Goal: Task Accomplishment & Management: Manage account settings

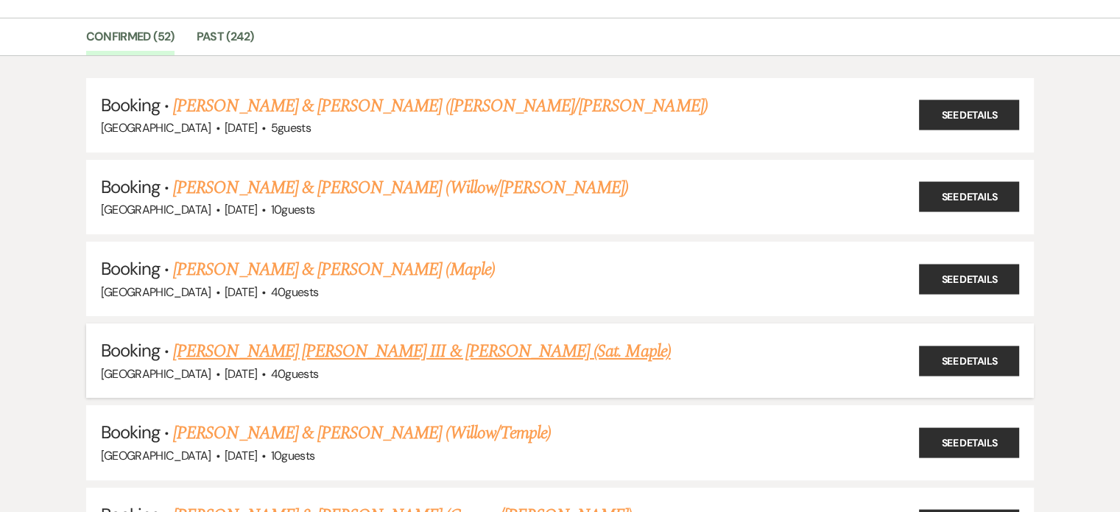
scroll to position [122, 0]
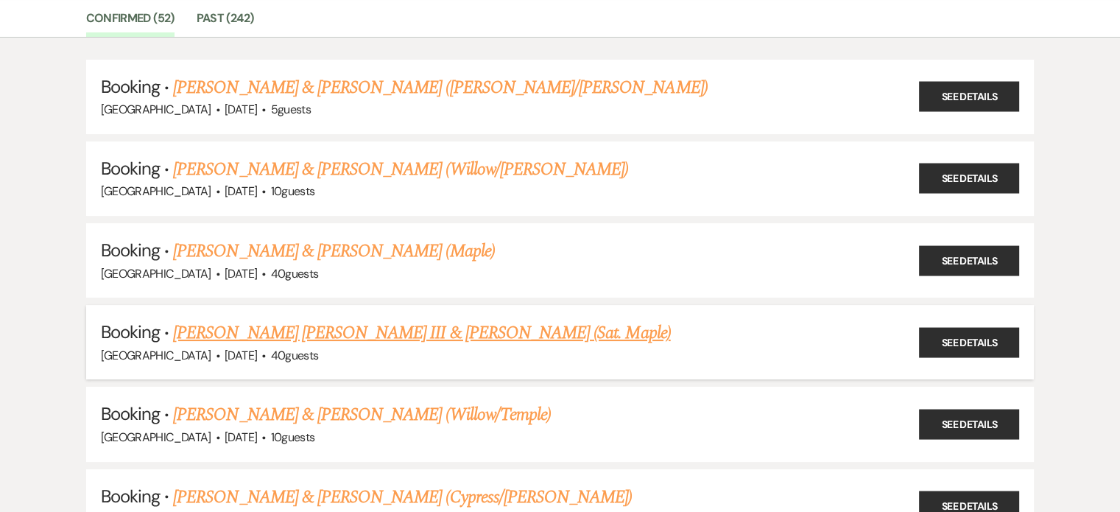
click at [411, 330] on link "[PERSON_NAME] [PERSON_NAME] III & [PERSON_NAME] (Sat. Maple)" at bounding box center [421, 333] width 497 height 27
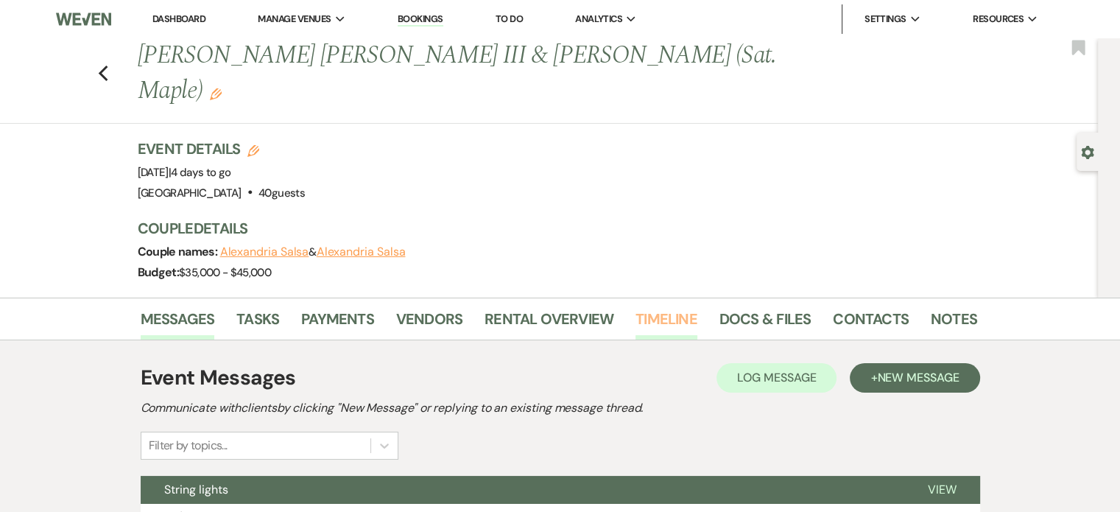
click at [656, 307] on link "Timeline" at bounding box center [667, 323] width 62 height 32
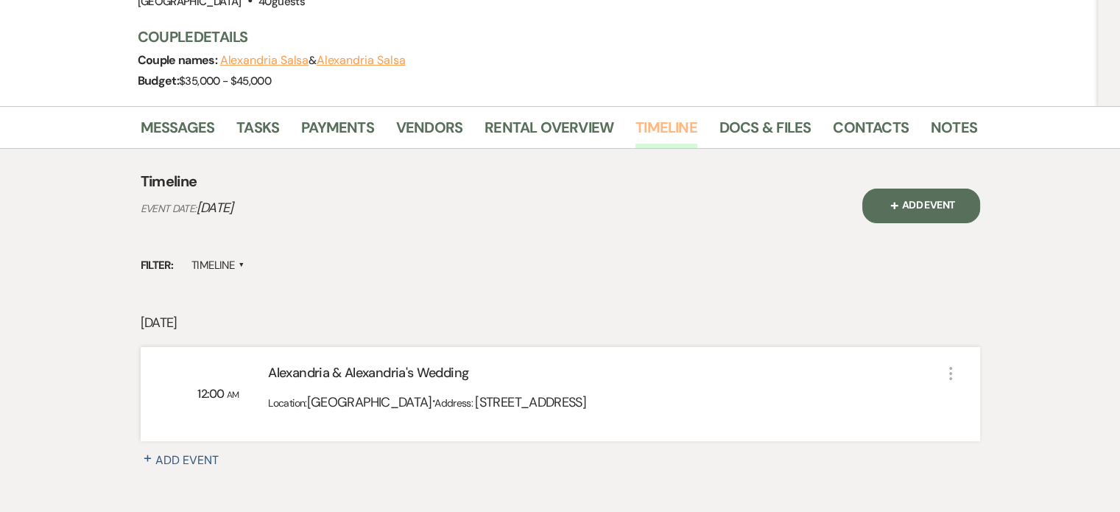
scroll to position [245, 0]
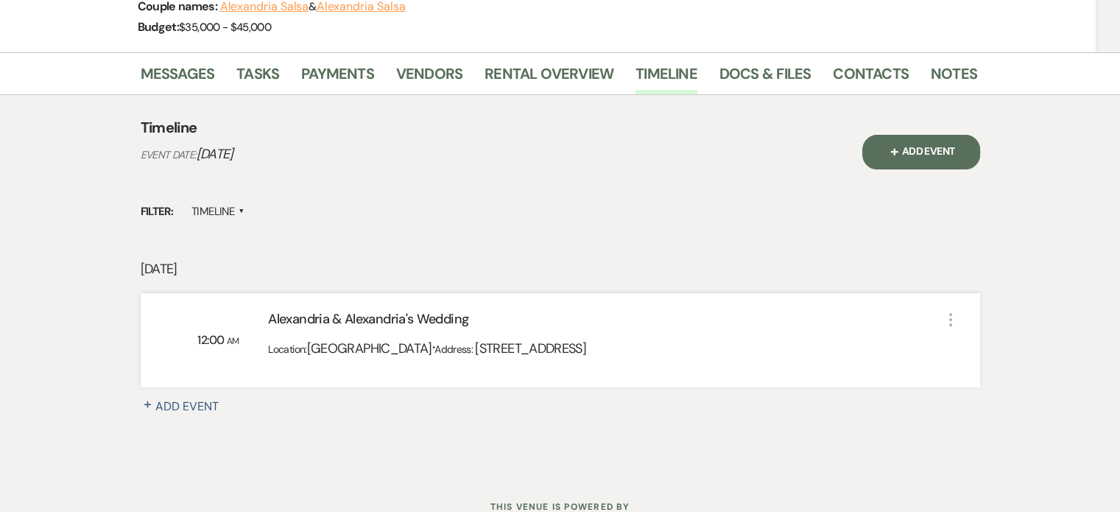
click at [801, 335] on div "Location: [GEOGRAPHIC_DATA] · Address: [STREET_ADDRESS]" at bounding box center [604, 353] width 673 height 36
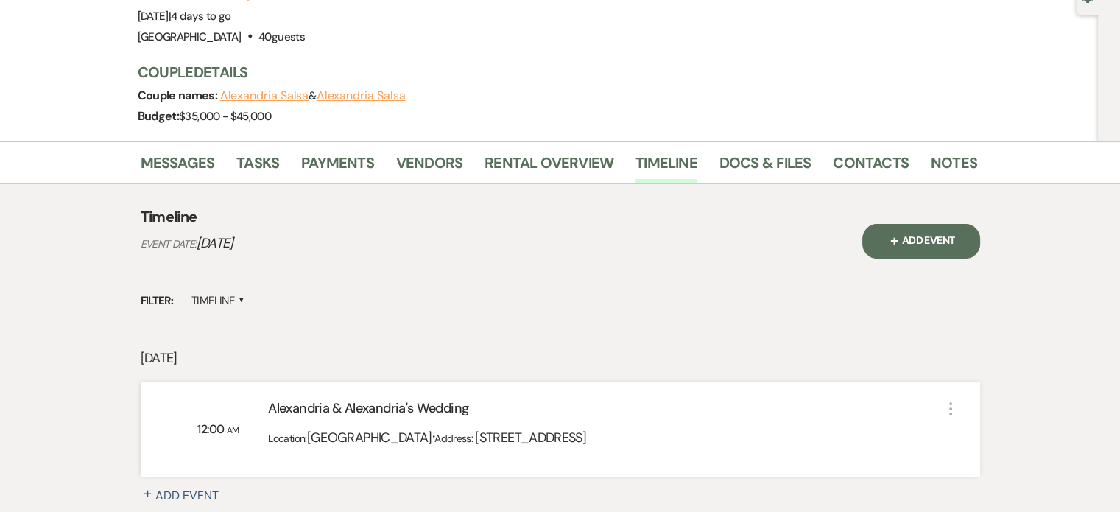
scroll to position [142, 0]
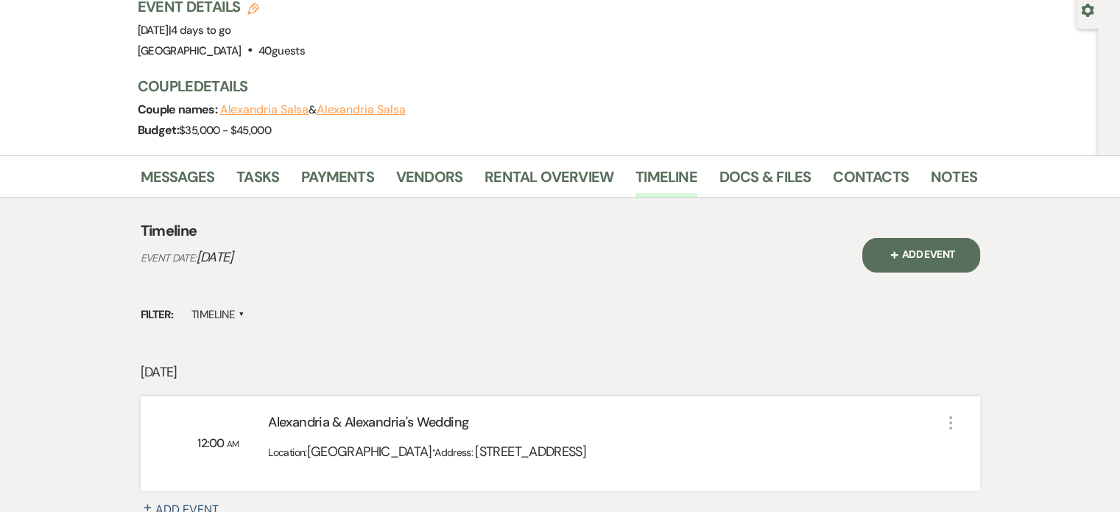
click at [219, 305] on label "Timeline ▲" at bounding box center [218, 315] width 54 height 20
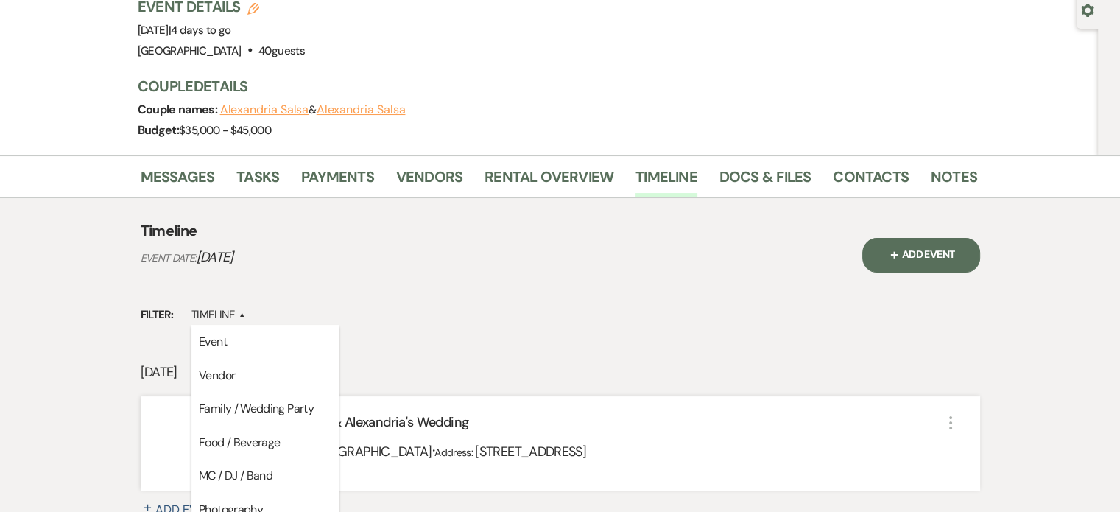
click at [566, 247] on p "Event Date: [DATE]" at bounding box center [399, 257] width 516 height 21
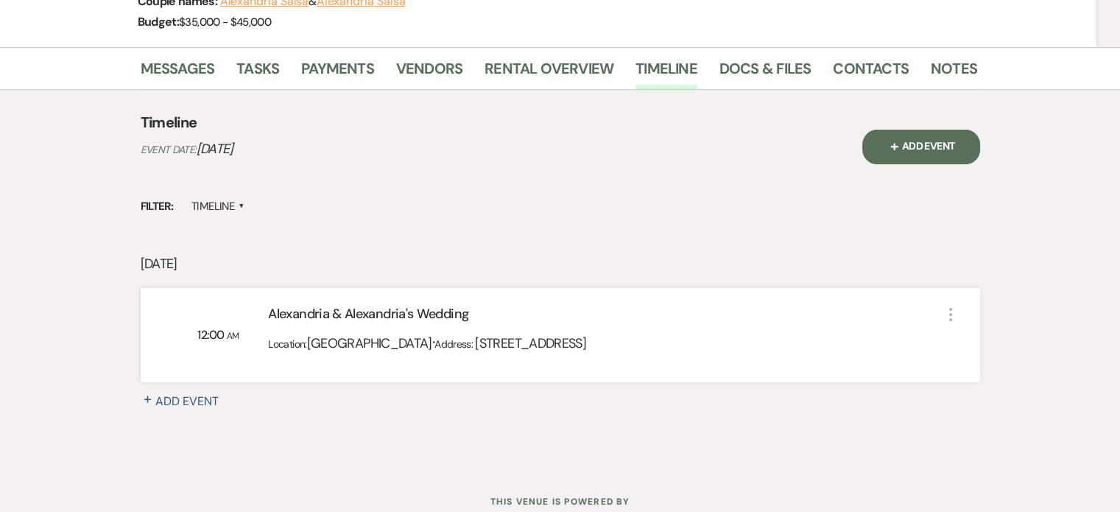
scroll to position [265, 0]
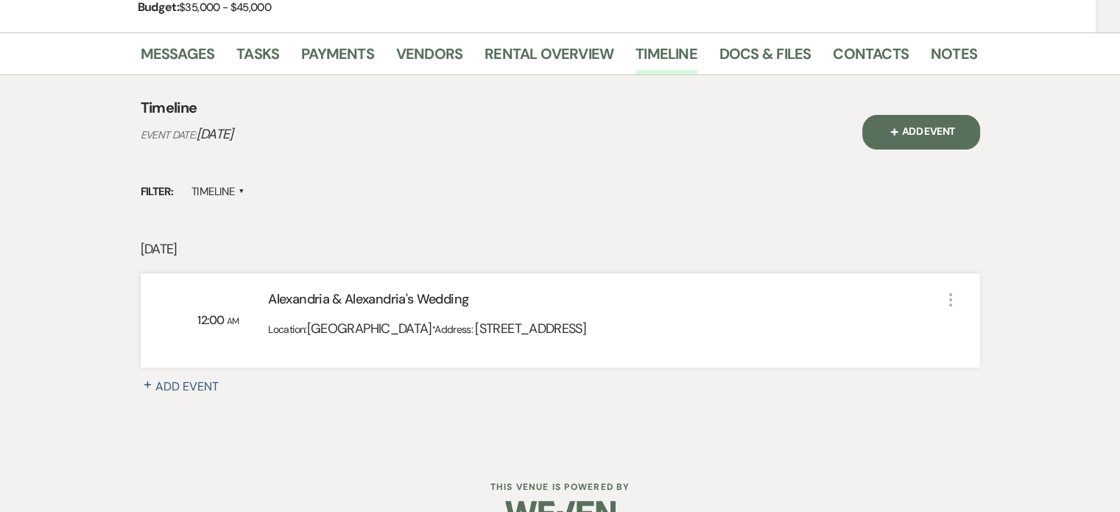
click at [584, 315] on div "Location: [GEOGRAPHIC_DATA] · Address: [STREET_ADDRESS]" at bounding box center [604, 333] width 673 height 36
click at [896, 315] on div "Location: [GEOGRAPHIC_DATA] · Address: [STREET_ADDRESS]" at bounding box center [604, 333] width 673 height 36
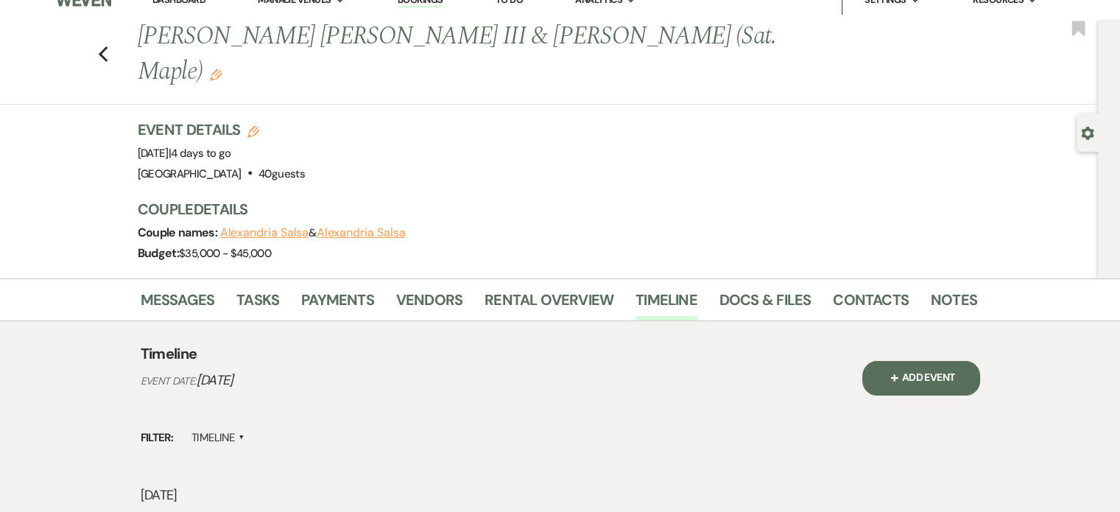
scroll to position [142, 0]
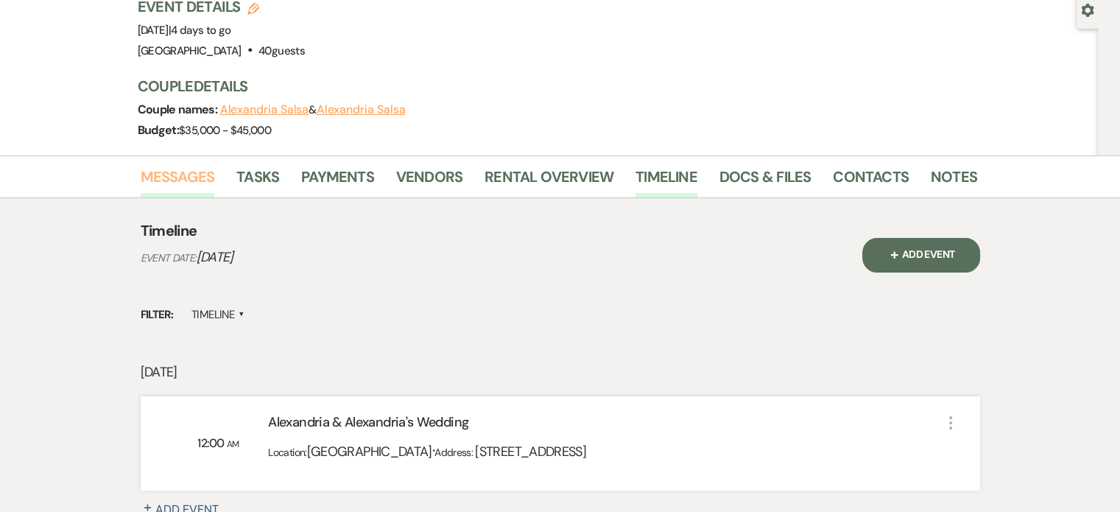
click at [194, 165] on link "Messages" at bounding box center [178, 181] width 74 height 32
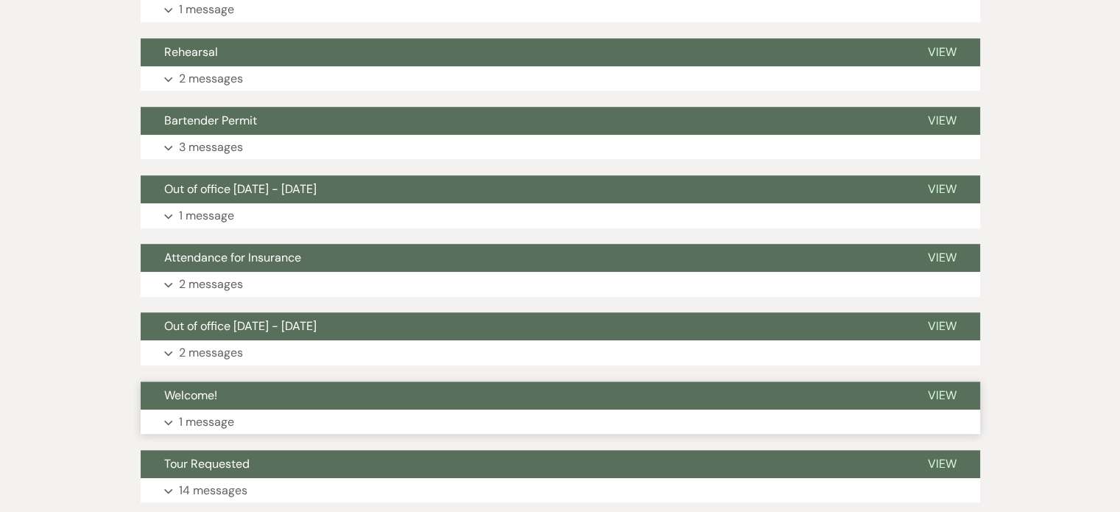
scroll to position [1247, 0]
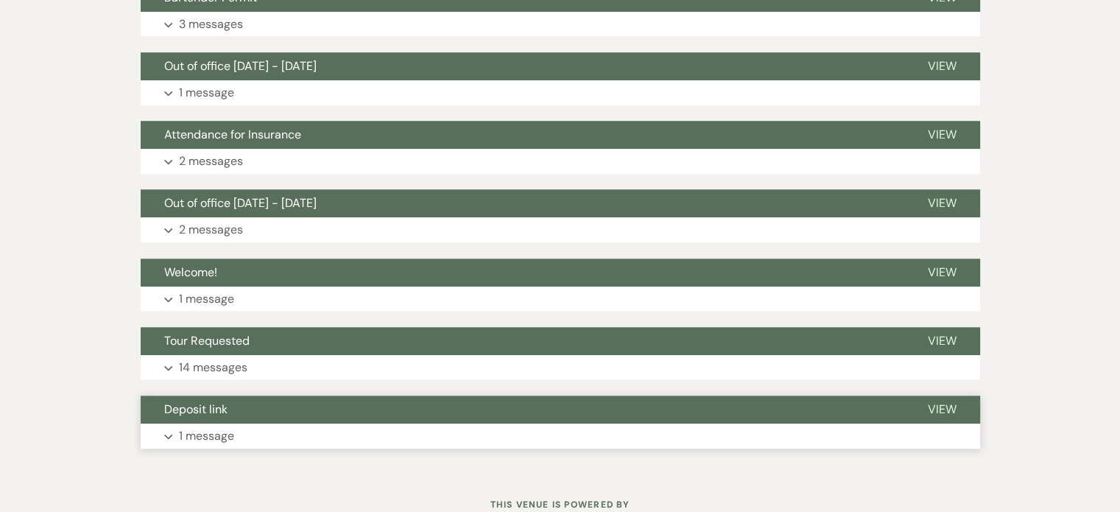
click at [194, 426] on p "1 message" at bounding box center [206, 435] width 55 height 19
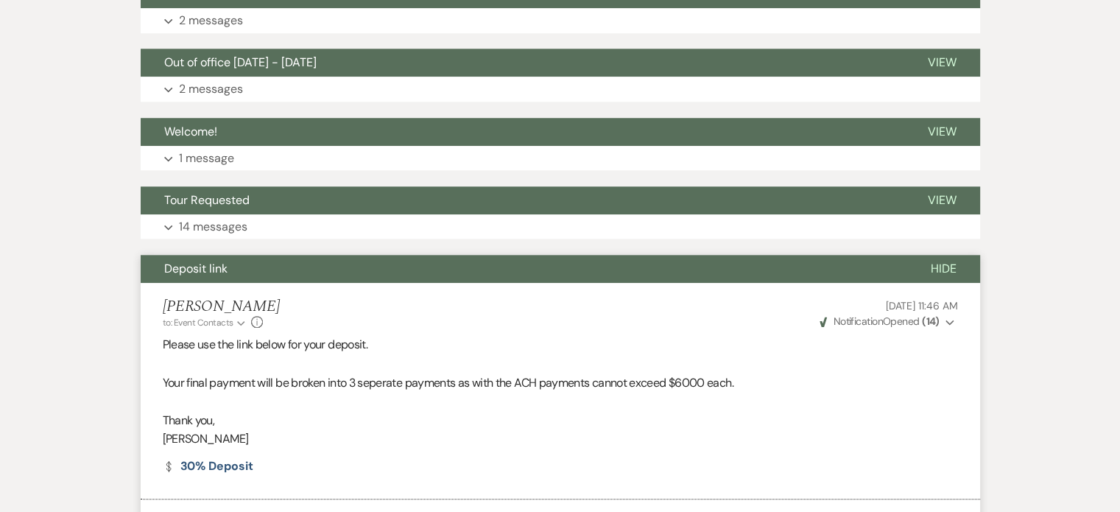
scroll to position [1370, 0]
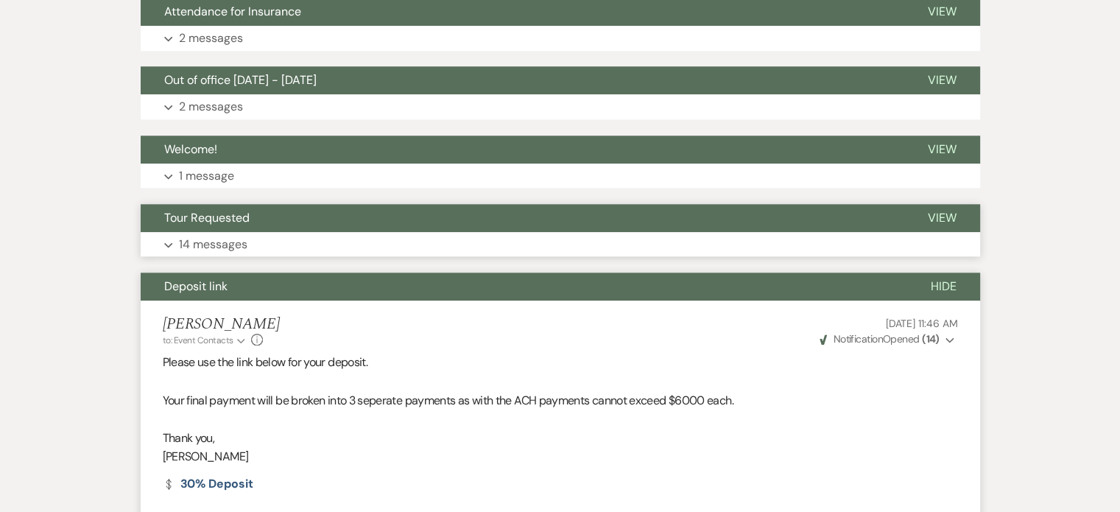
click at [196, 235] on p "14 messages" at bounding box center [213, 244] width 68 height 19
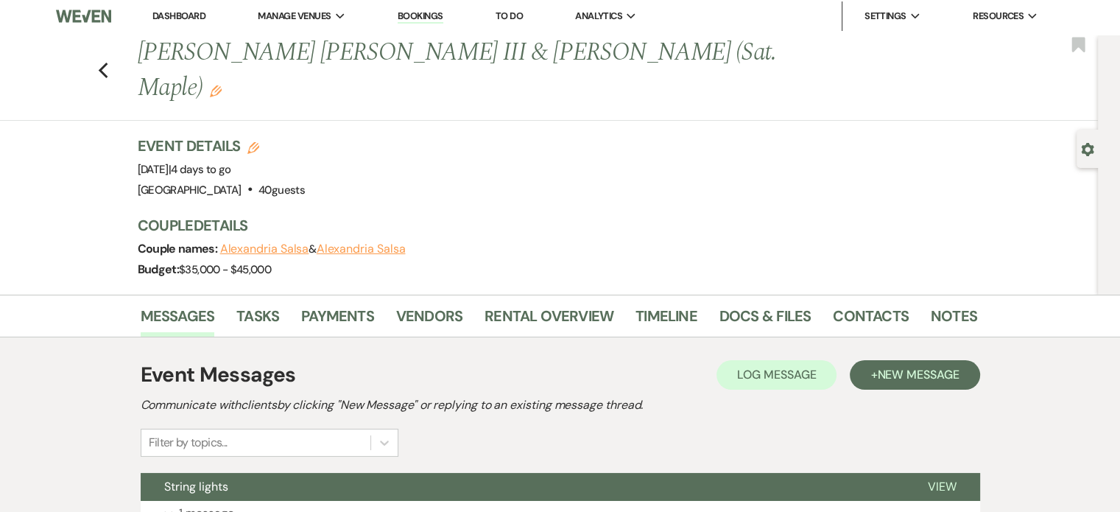
scroll to position [0, 0]
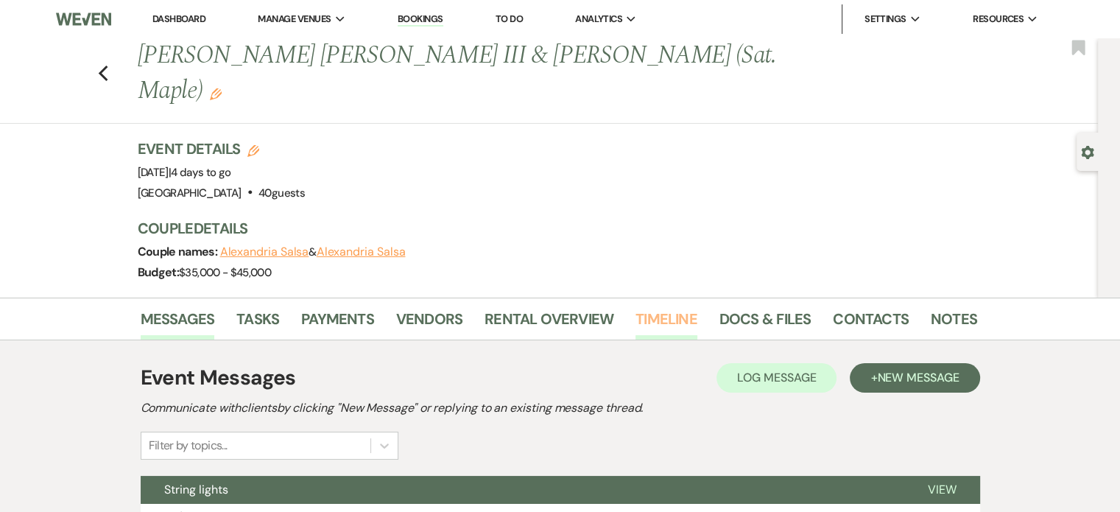
click at [642, 307] on link "Timeline" at bounding box center [667, 323] width 62 height 32
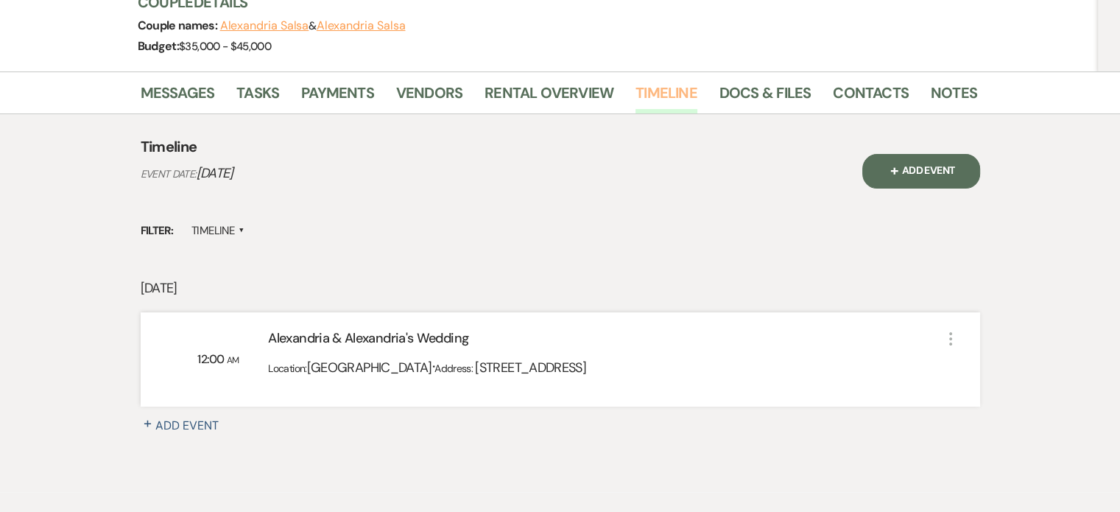
scroll to position [245, 0]
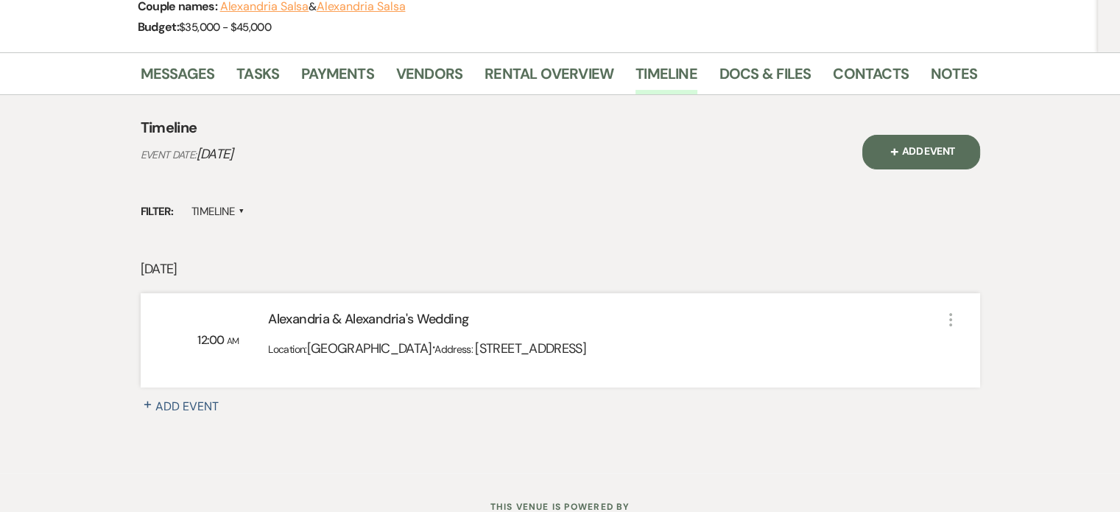
click at [953, 311] on icon "More" at bounding box center [951, 320] width 18 height 18
click at [1016, 191] on div "Messages Tasks Payments Vendors Rental Overview Timeline Docs & Files Contacts …" at bounding box center [560, 262] width 1120 height 421
click at [189, 62] on link "Messages" at bounding box center [178, 78] width 74 height 32
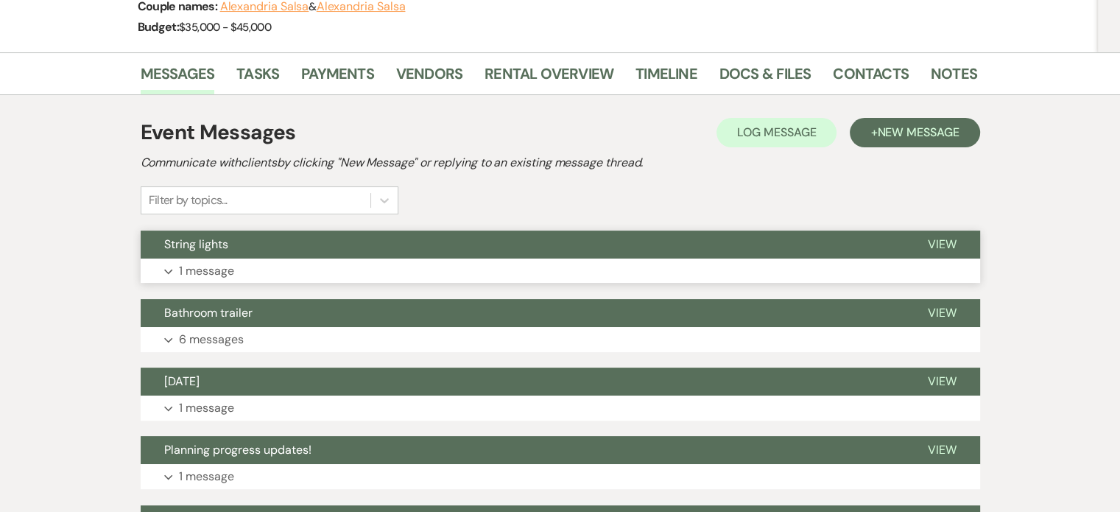
click at [203, 261] on p "1 message" at bounding box center [206, 270] width 55 height 19
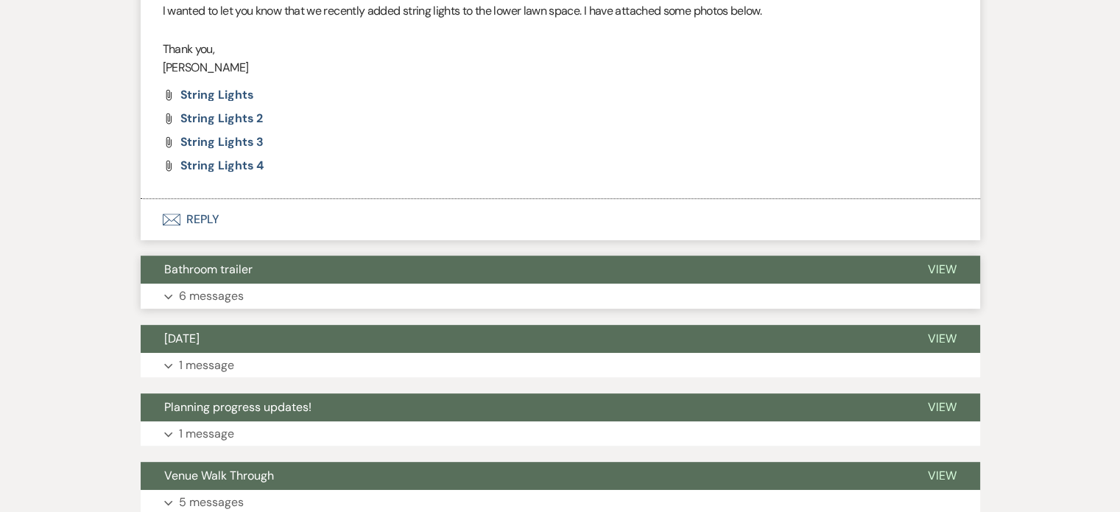
scroll to position [614, 0]
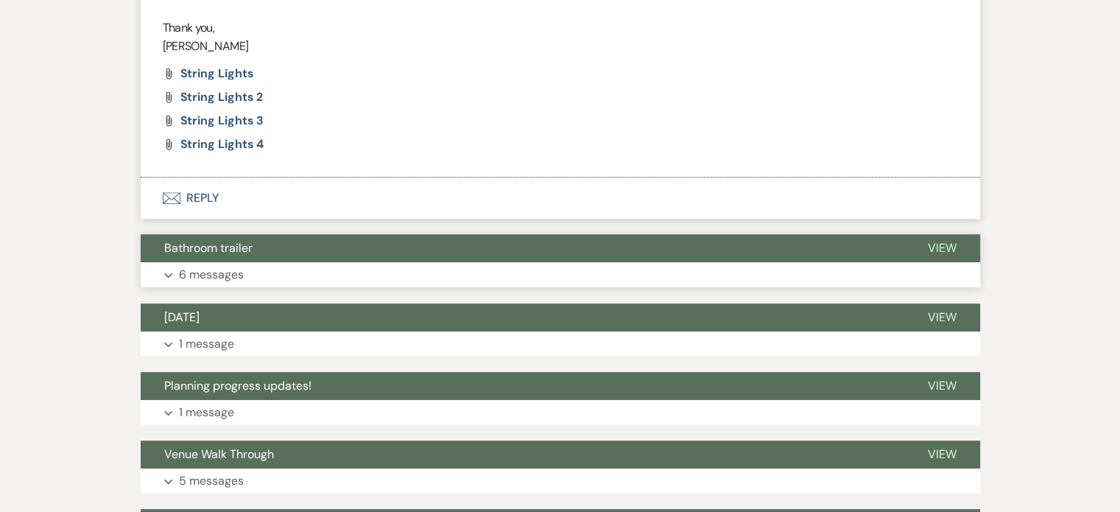
click at [177, 262] on button "Expand 6 messages" at bounding box center [561, 274] width 840 height 25
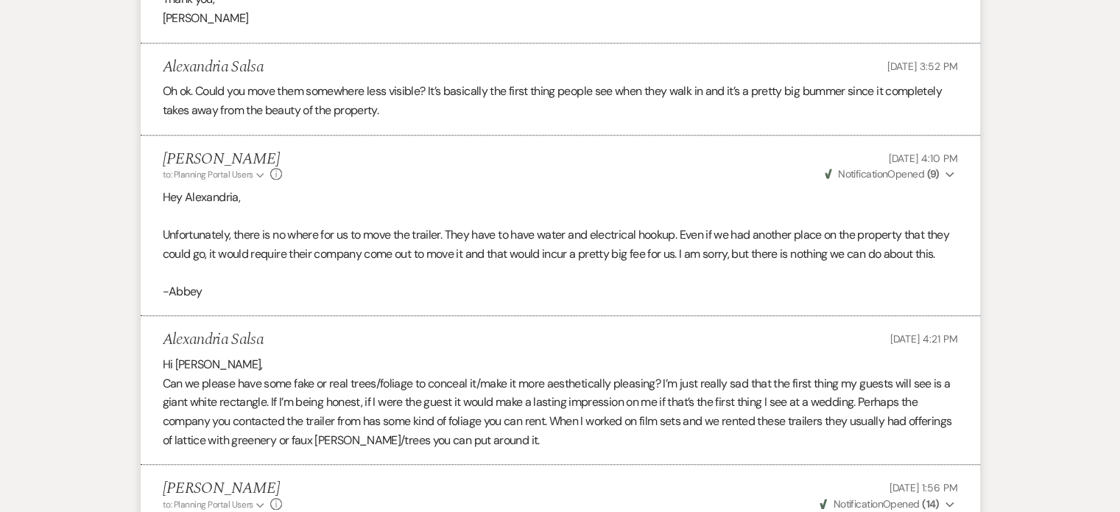
scroll to position [1350, 0]
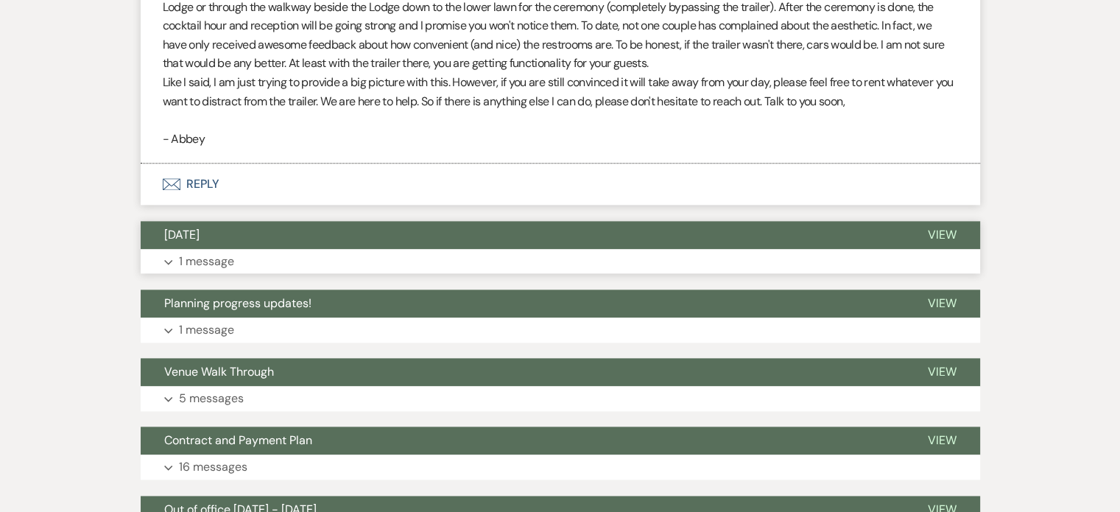
click at [194, 252] on p "1 message" at bounding box center [206, 261] width 55 height 19
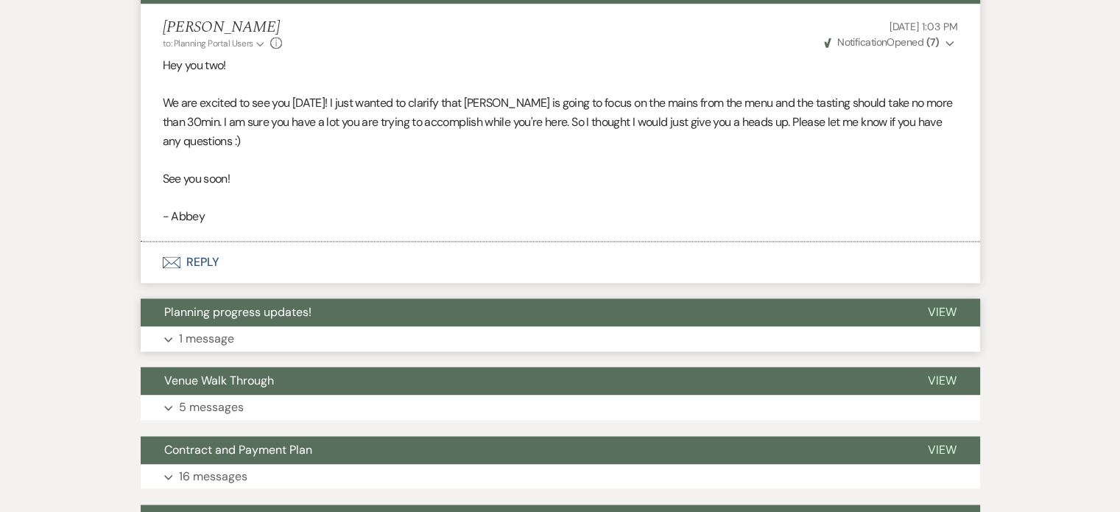
click at [241, 326] on button "Expand 1 message" at bounding box center [561, 338] width 840 height 25
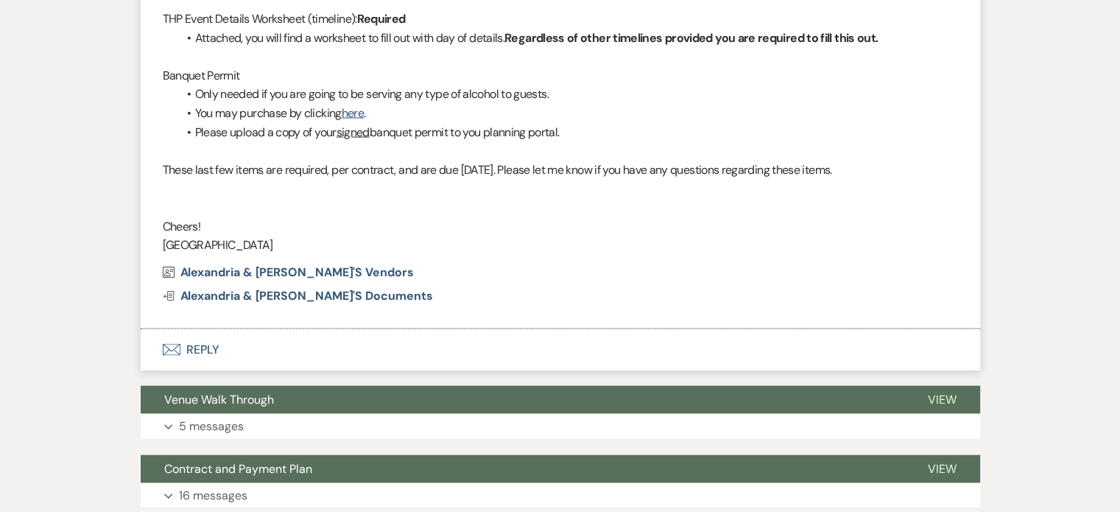
scroll to position [3068, 0]
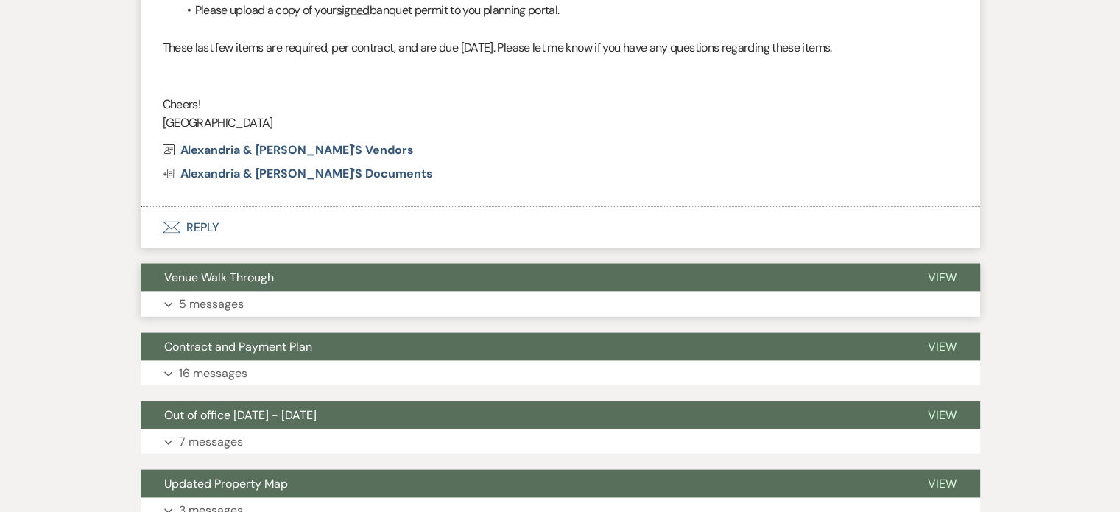
click at [228, 295] on p "5 messages" at bounding box center [211, 304] width 65 height 19
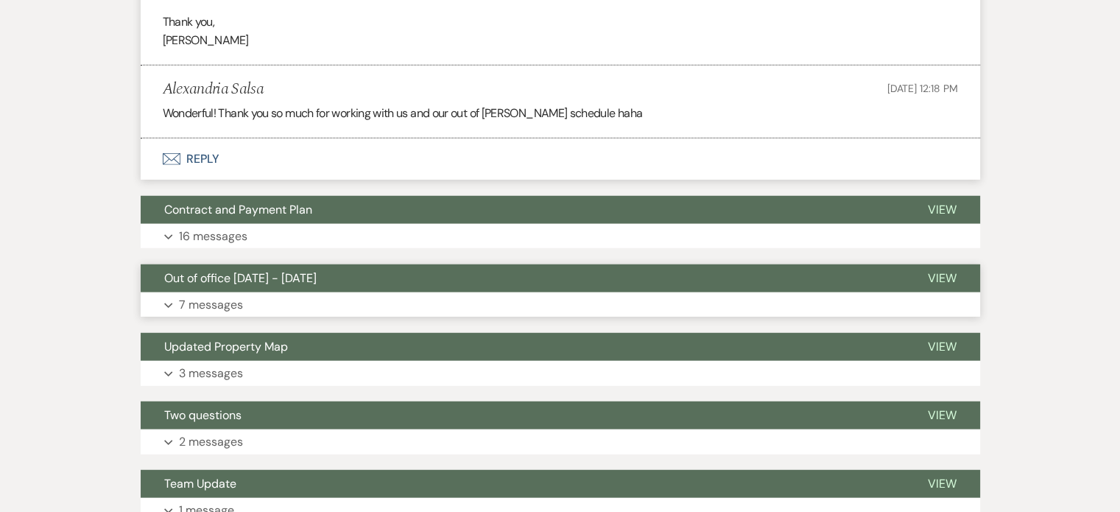
scroll to position [3928, 0]
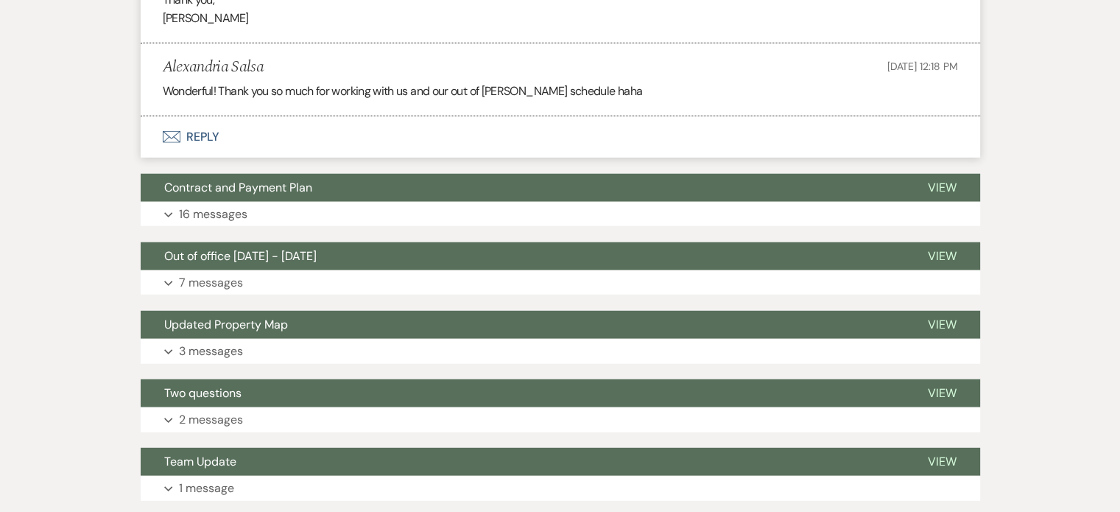
click at [209, 205] on p "16 messages" at bounding box center [213, 214] width 68 height 19
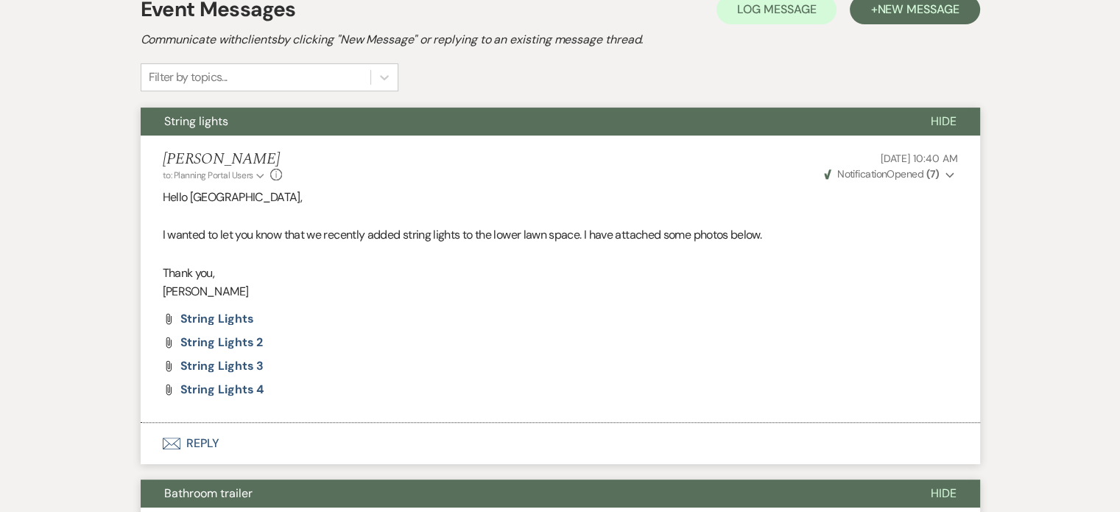
scroll to position [0, 0]
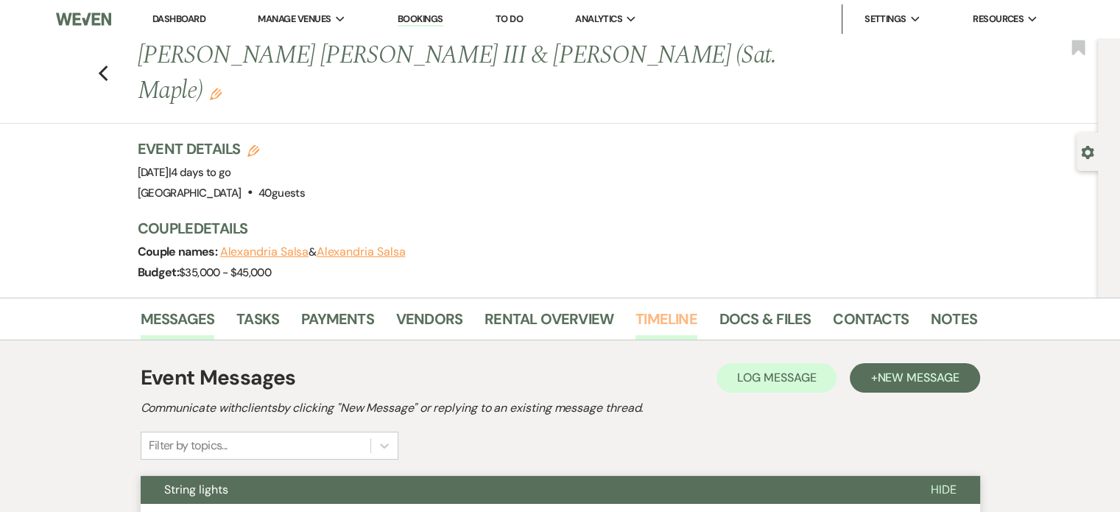
click at [688, 307] on link "Timeline" at bounding box center [667, 323] width 62 height 32
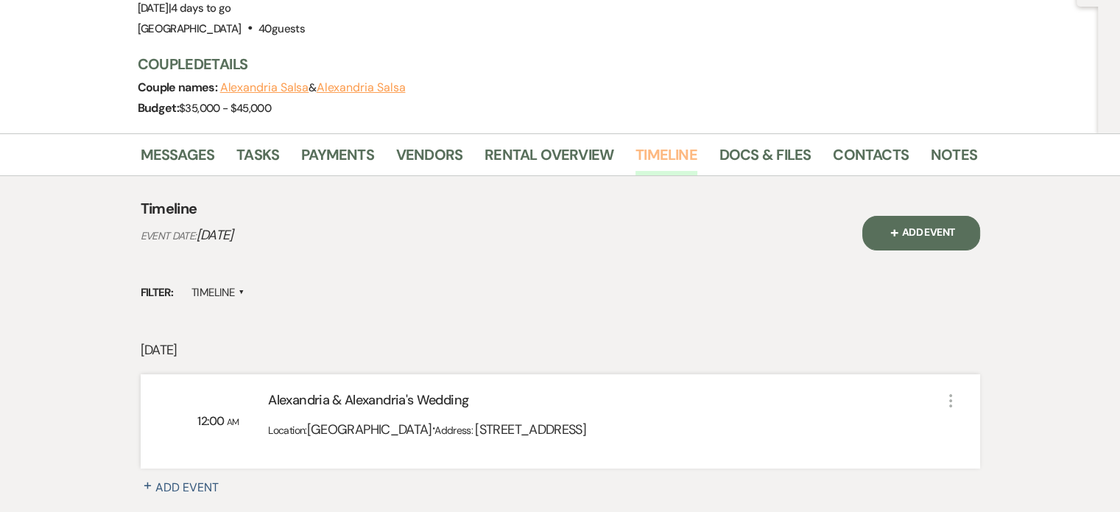
scroll to position [265, 0]
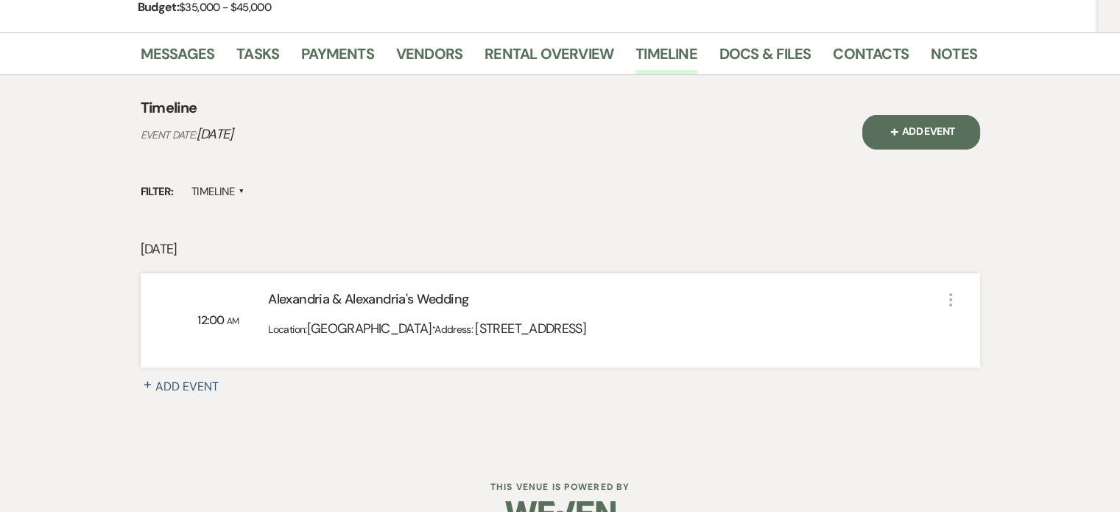
click at [501, 289] on div "Alexandria & Alexandria's Wedding" at bounding box center [604, 302] width 673 height 26
click at [319, 289] on div "Alexandria & Alexandria's Wedding" at bounding box center [604, 302] width 673 height 26
click at [183, 42] on link "Messages" at bounding box center [178, 58] width 74 height 32
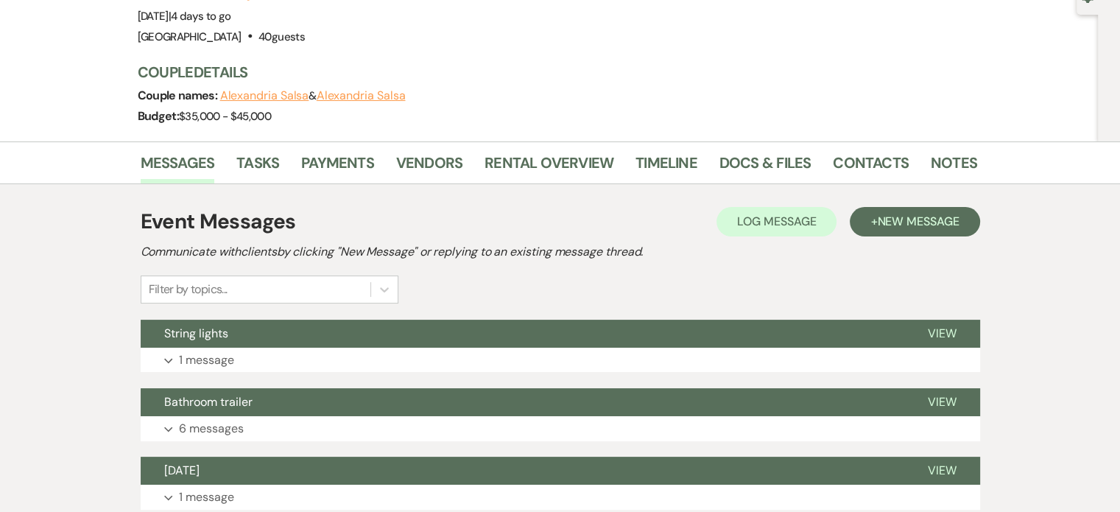
scroll to position [245, 0]
